Goal: Check status: Check status

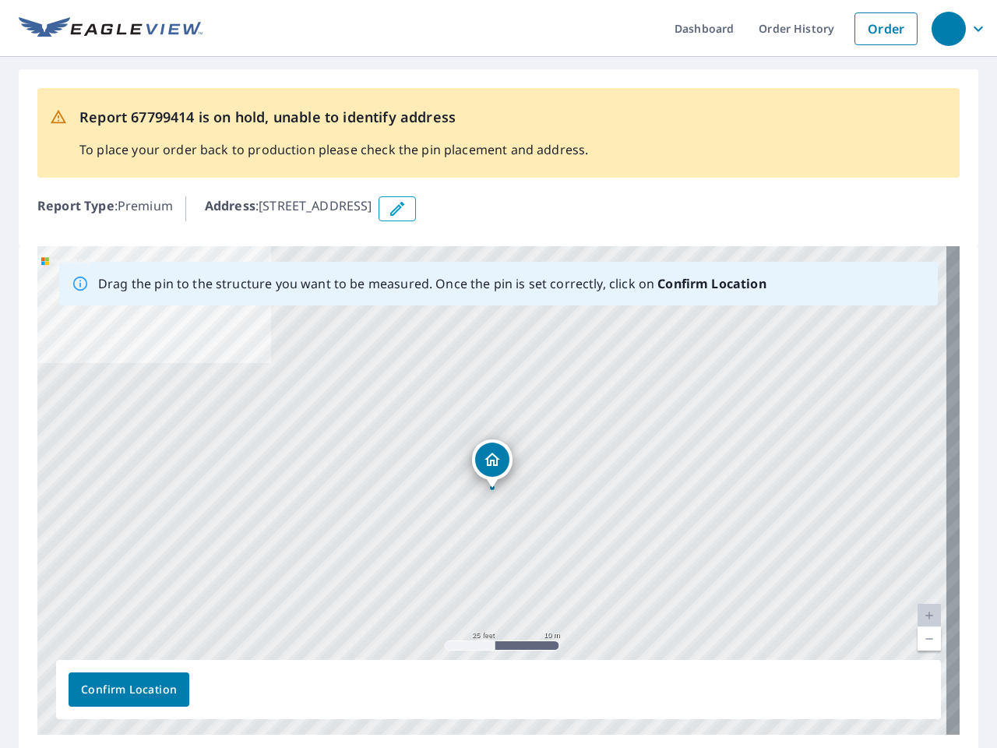
click at [499, 374] on div "[STREET_ADDRESS]" at bounding box center [498, 490] width 923 height 489
click at [948, 28] on div "button" at bounding box center [949, 29] width 34 height 34
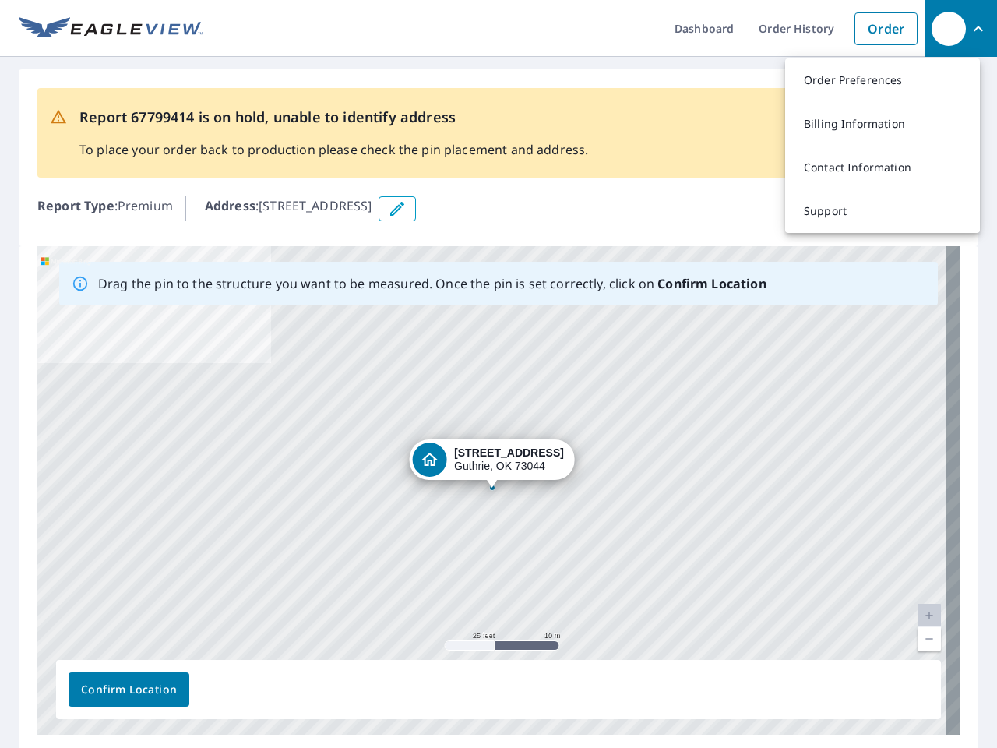
click at [407, 209] on icon "button" at bounding box center [397, 208] width 19 height 19
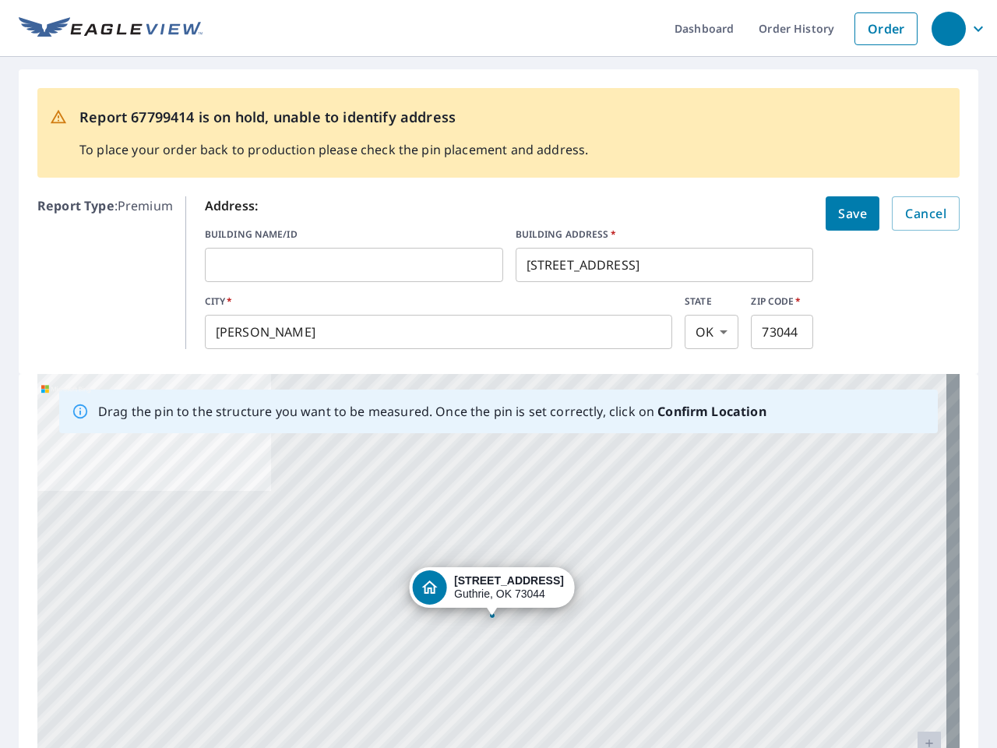
click at [492, 490] on div "[STREET_ADDRESS]" at bounding box center [498, 618] width 923 height 489
click at [916, 616] on div "[STREET_ADDRESS]" at bounding box center [498, 618] width 923 height 489
click at [916, 639] on div "[STREET_ADDRESS]" at bounding box center [498, 618] width 923 height 489
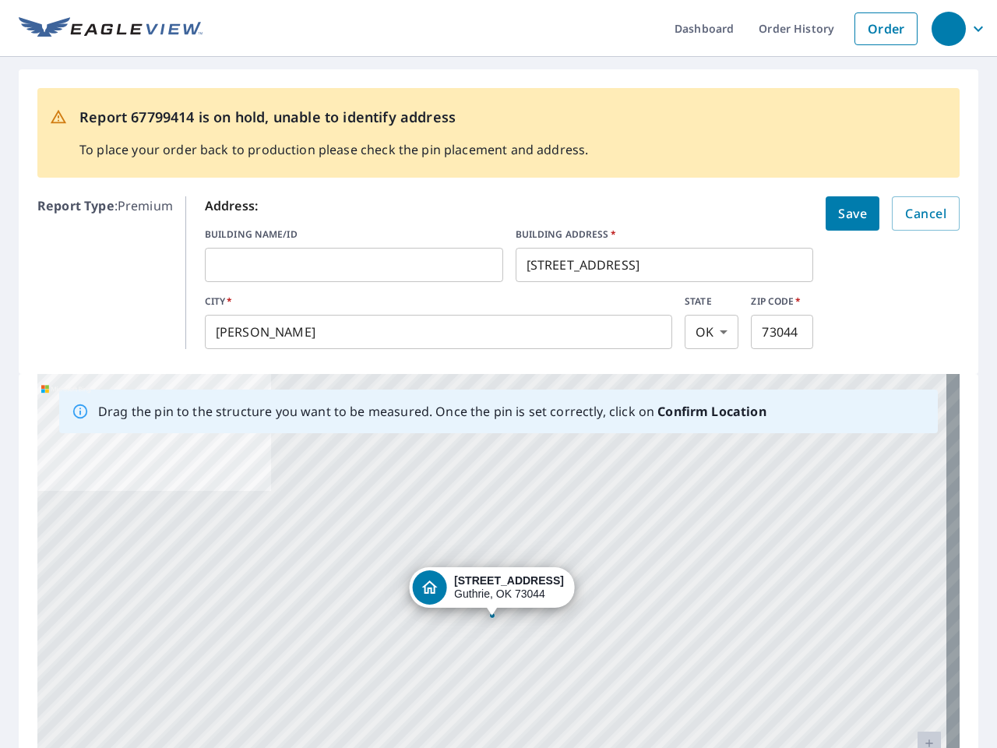
click at [129, 690] on div "[STREET_ADDRESS]" at bounding box center [498, 618] width 923 height 489
